Goal: Task Accomplishment & Management: Manage account settings

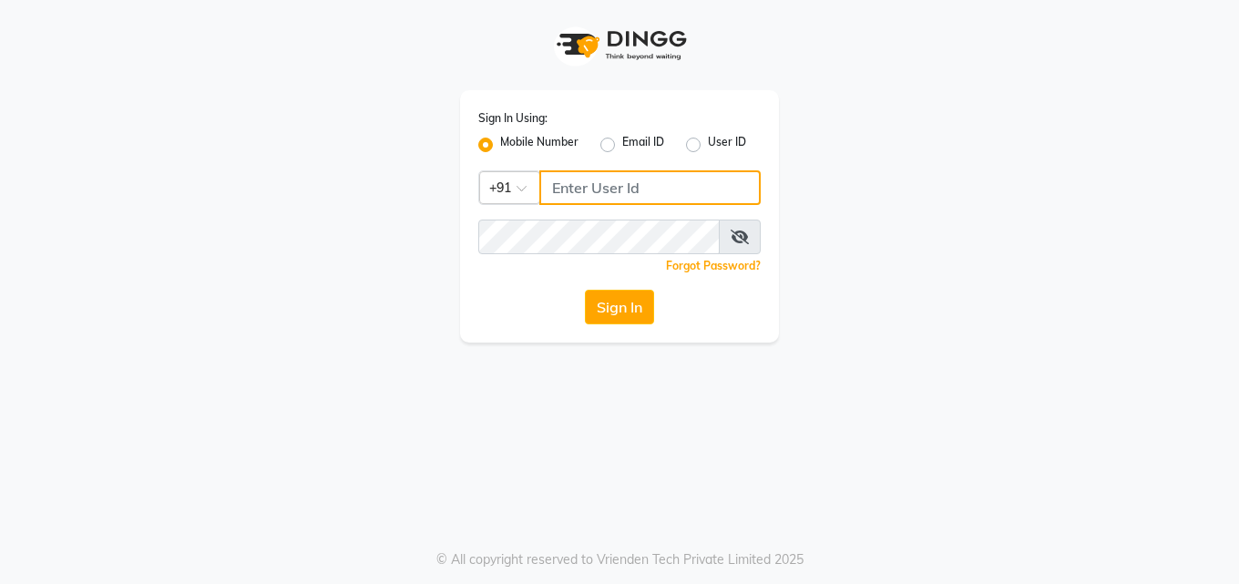
click at [721, 189] on input "Username" at bounding box center [650, 187] width 221 height 35
type input "8790153029"
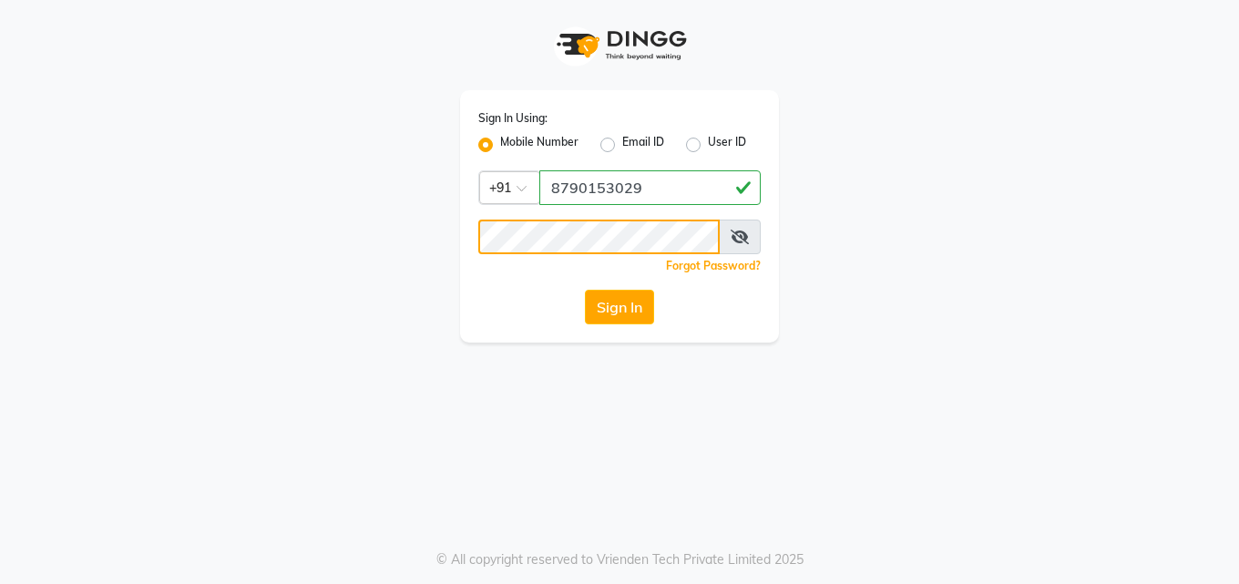
click at [585, 290] on button "Sign In" at bounding box center [619, 307] width 69 height 35
